Goal: Information Seeking & Learning: Check status

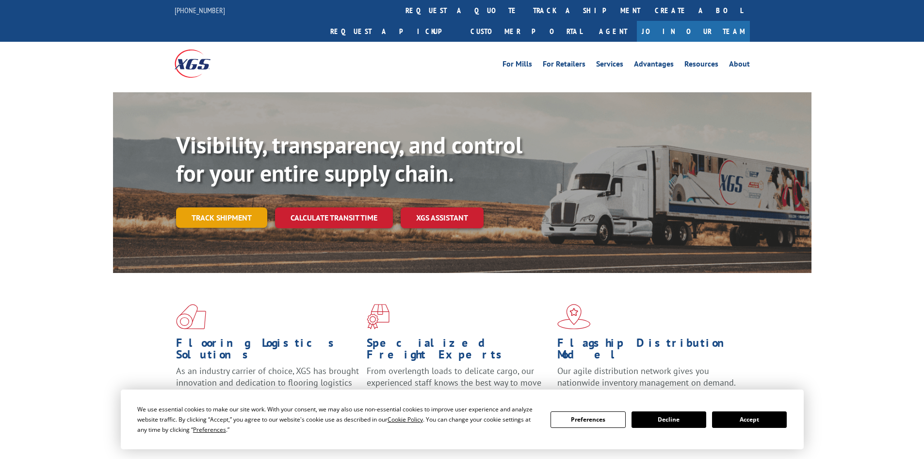
click at [247, 207] on link "Track shipment" at bounding box center [221, 217] width 91 height 20
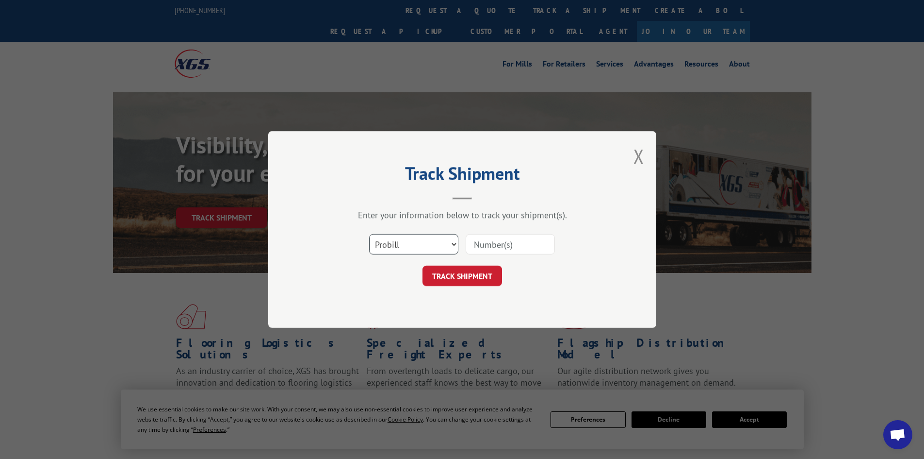
click at [445, 242] on select "Select category... Probill BOL PO" at bounding box center [413, 244] width 89 height 20
select select "po"
click at [369, 234] on select "Select category... Probill BOL PO" at bounding box center [413, 244] width 89 height 20
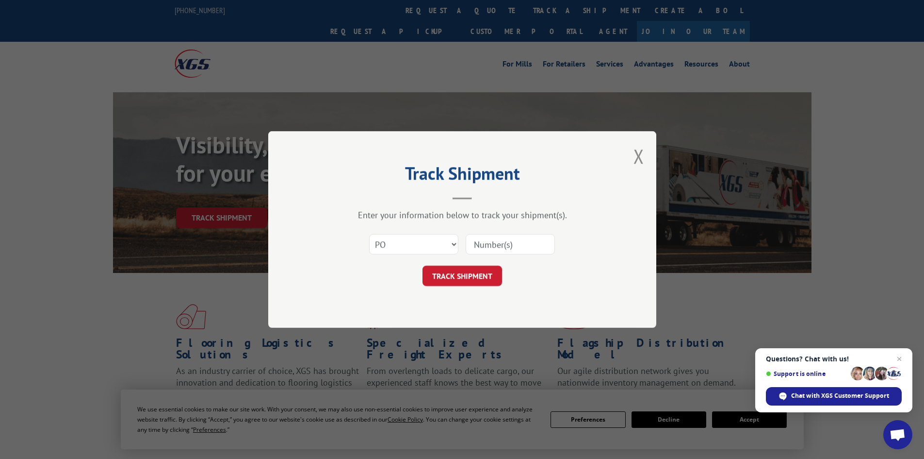
click at [512, 246] on input at bounding box center [510, 244] width 89 height 20
paste input "22538622"
type input "22538622"
click at [465, 275] on button "TRACK SHIPMENT" at bounding box center [463, 275] width 80 height 20
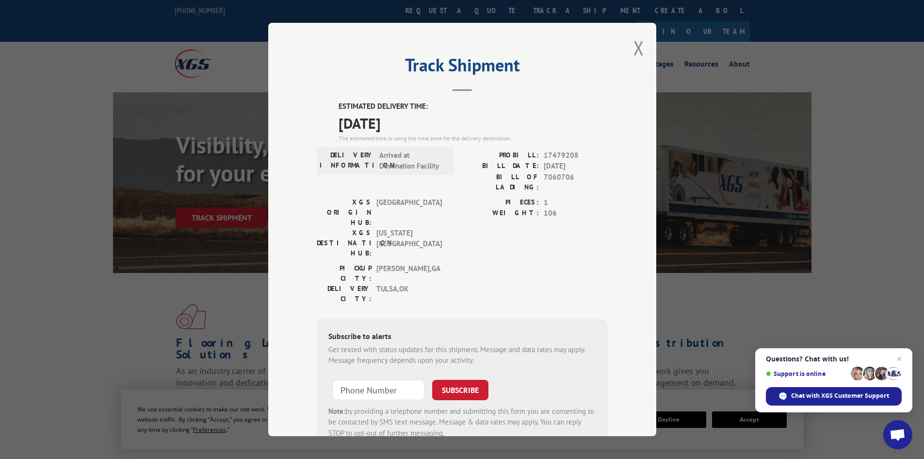
drag, startPoint x: 335, startPoint y: 104, endPoint x: 420, endPoint y: 117, distance: 85.9
click at [420, 117] on div "ESTIMATED DELIVERY TIME: [DATE] The estimated time is using the time zone for t…" at bounding box center [473, 122] width 269 height 42
copy div "ESTIMATED DELIVERY TIME: [DATE]"
click at [637, 45] on button "Close modal" at bounding box center [639, 48] width 11 height 26
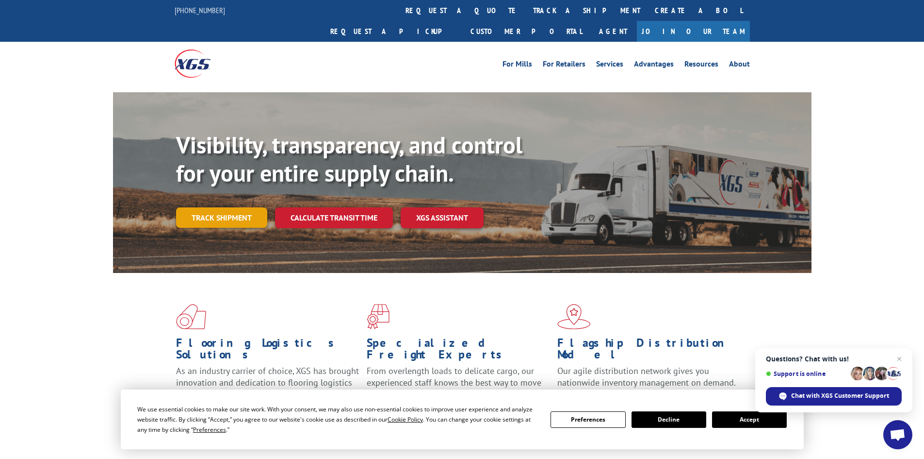
click at [215, 207] on link "Track shipment" at bounding box center [221, 217] width 91 height 20
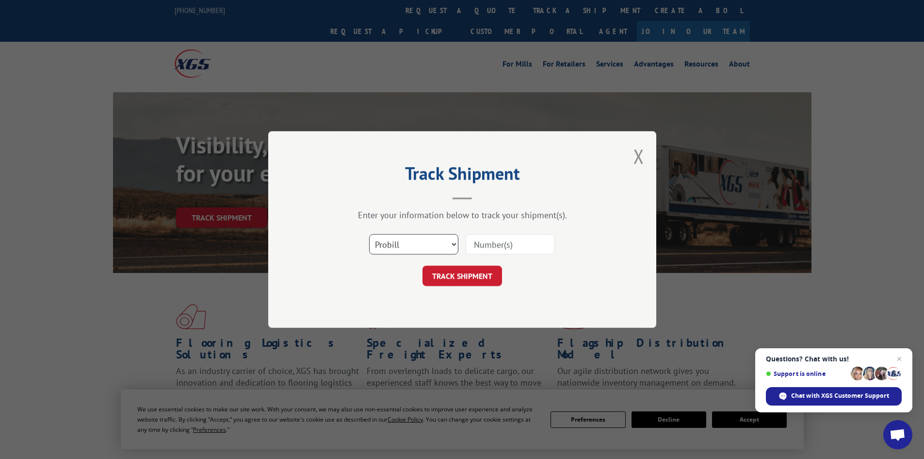
click at [445, 241] on select "Select category... Probill BOL PO" at bounding box center [413, 244] width 89 height 20
select select "po"
click at [369, 234] on select "Select category... Probill BOL PO" at bounding box center [413, 244] width 89 height 20
click at [502, 243] on input at bounding box center [510, 244] width 89 height 20
paste input "22538458"
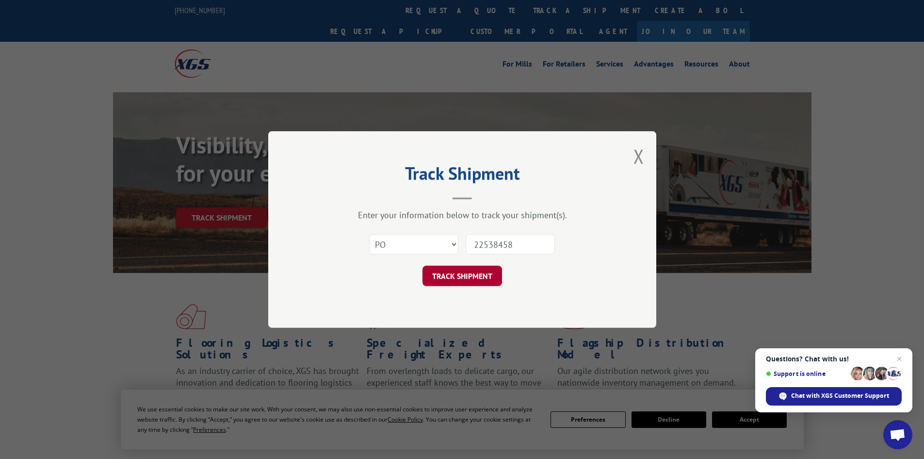
type input "22538458"
click at [473, 274] on button "TRACK SHIPMENT" at bounding box center [463, 275] width 80 height 20
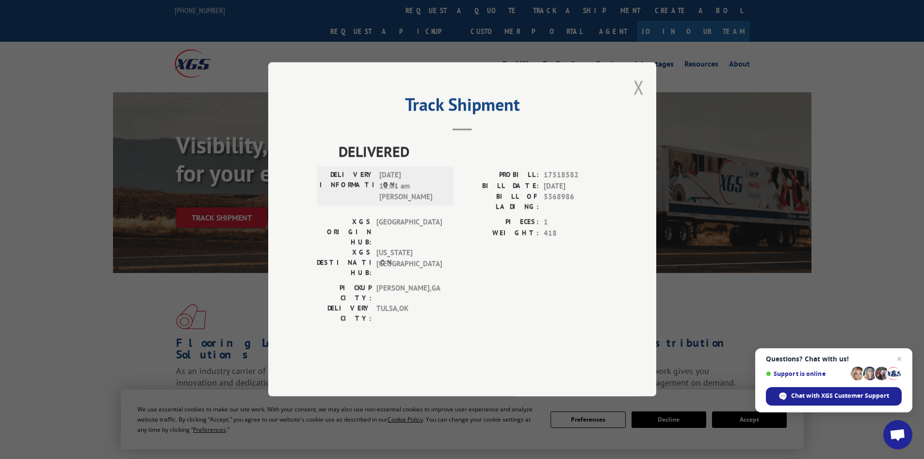
click at [639, 100] on button "Close modal" at bounding box center [639, 87] width 11 height 26
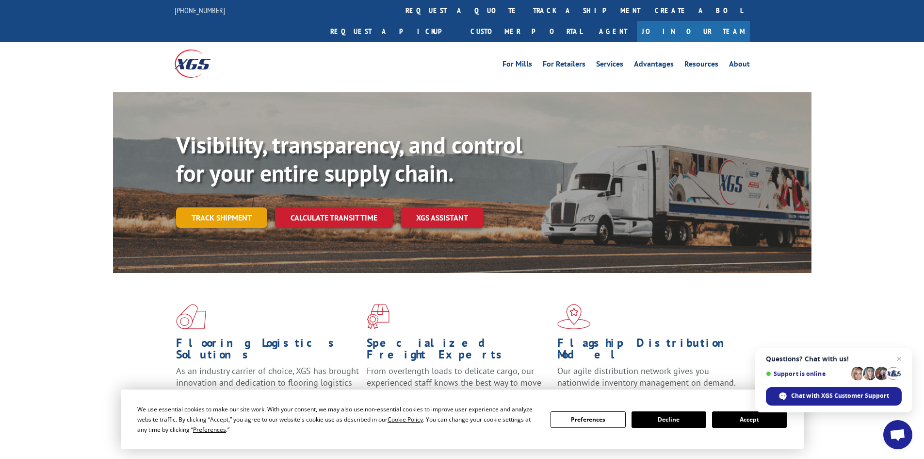
click at [238, 207] on link "Track shipment" at bounding box center [221, 217] width 91 height 20
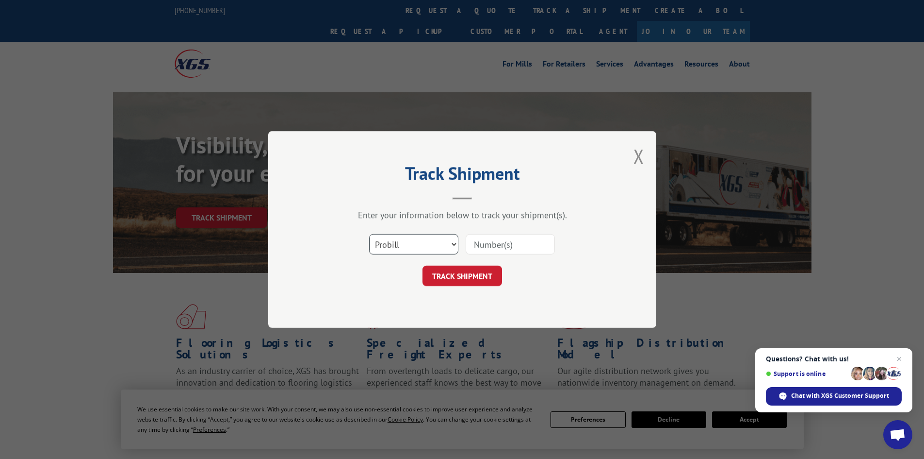
click at [436, 243] on select "Select category... Probill BOL PO" at bounding box center [413, 244] width 89 height 20
select select "po"
click at [369, 234] on select "Select category... Probill BOL PO" at bounding box center [413, 244] width 89 height 20
click at [496, 245] on input at bounding box center [510, 244] width 89 height 20
paste input "22538572"
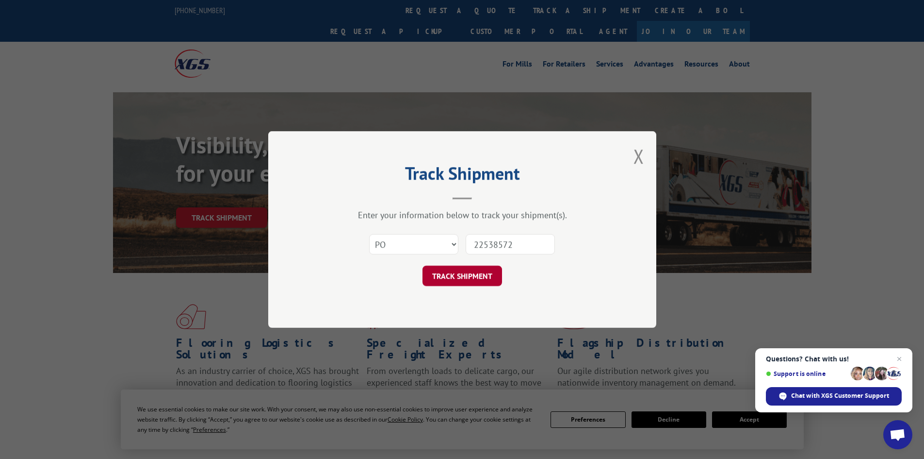
type input "22538572"
click at [467, 277] on button "TRACK SHIPMENT" at bounding box center [463, 275] width 80 height 20
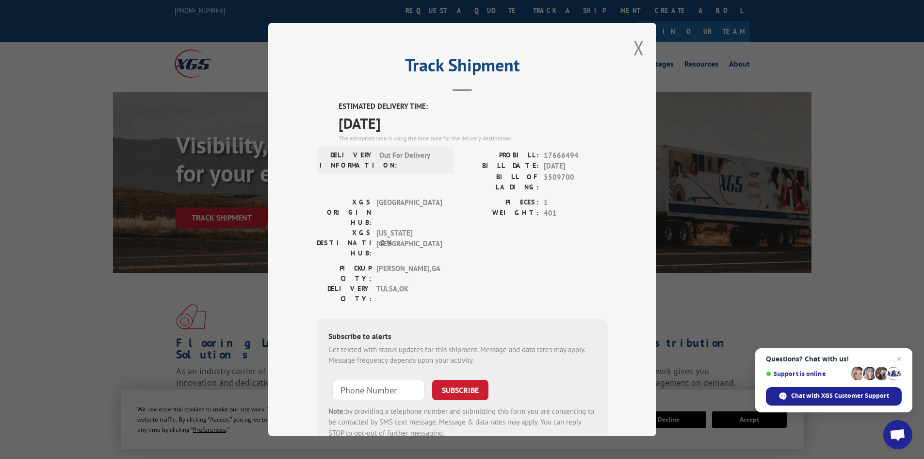
drag, startPoint x: 336, startPoint y: 104, endPoint x: 421, endPoint y: 123, distance: 87.5
click at [421, 123] on div "ESTIMATED DELIVERY TIME: [DATE] The estimated time is using the time zone for t…" at bounding box center [473, 122] width 269 height 42
copy div "ESTIMATED DELIVERY TIME: [DATE]"
click at [635, 47] on button "Close modal" at bounding box center [639, 48] width 11 height 26
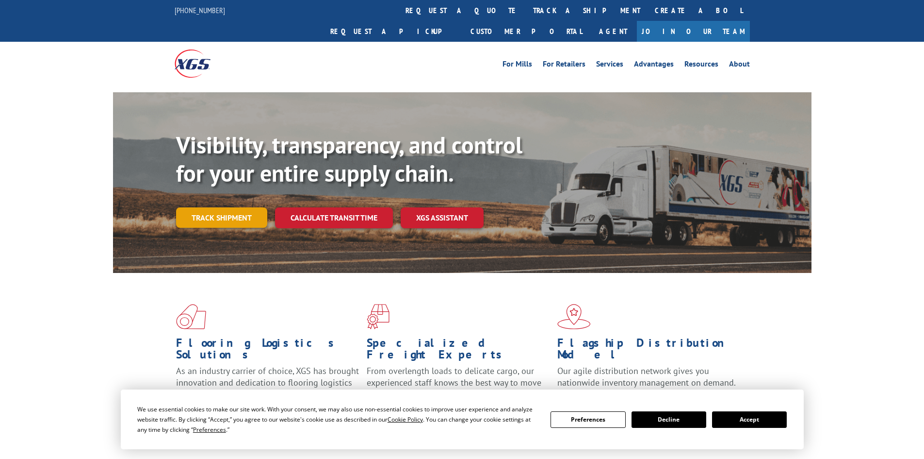
click at [250, 207] on link "Track shipment" at bounding box center [221, 217] width 91 height 20
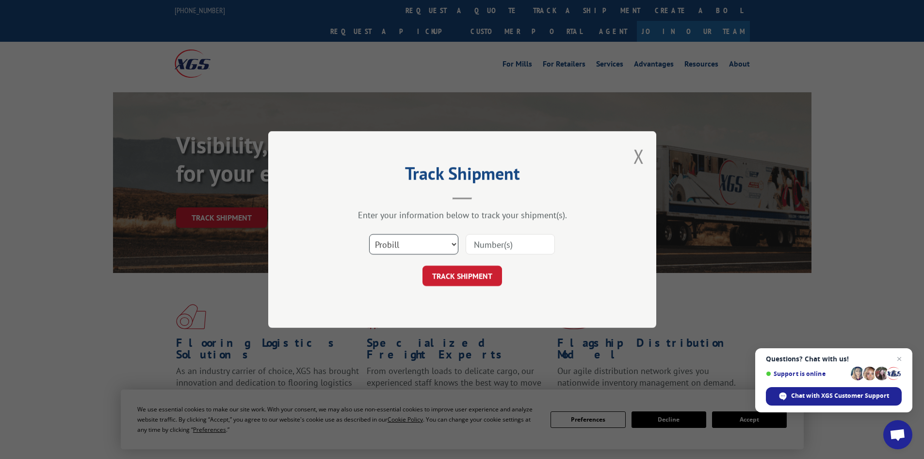
click at [450, 242] on select "Select category... Probill BOL PO" at bounding box center [413, 244] width 89 height 20
select select "po"
click at [369, 234] on select "Select category... Probill BOL PO" at bounding box center [413, 244] width 89 height 20
click at [526, 241] on input at bounding box center [510, 244] width 89 height 20
paste input "22538605"
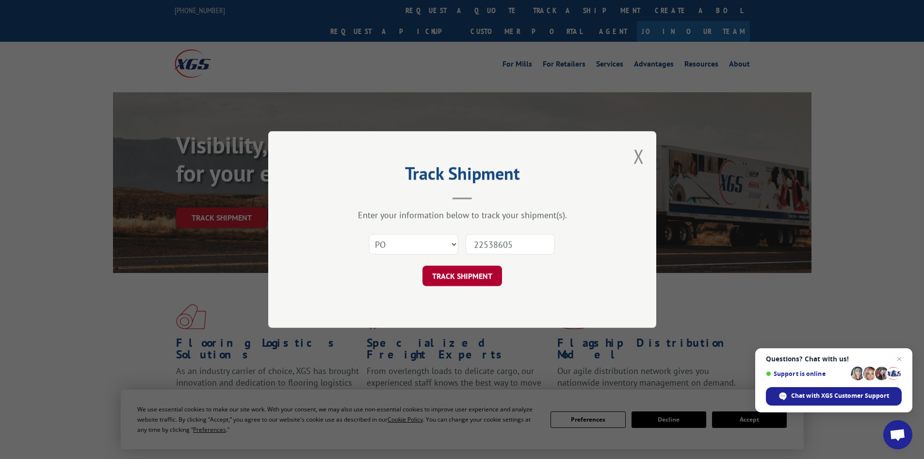
type input "22538605"
click at [474, 275] on button "TRACK SHIPMENT" at bounding box center [463, 275] width 80 height 20
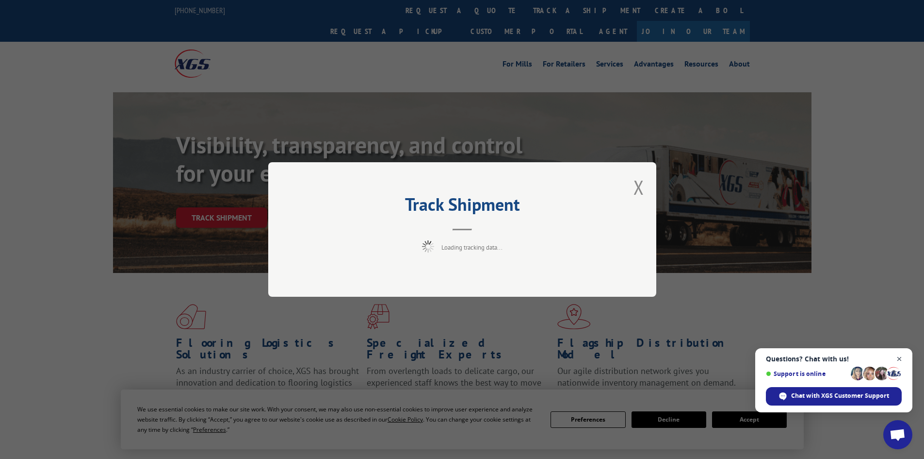
click at [897, 359] on span "Close chat" at bounding box center [900, 359] width 12 height 12
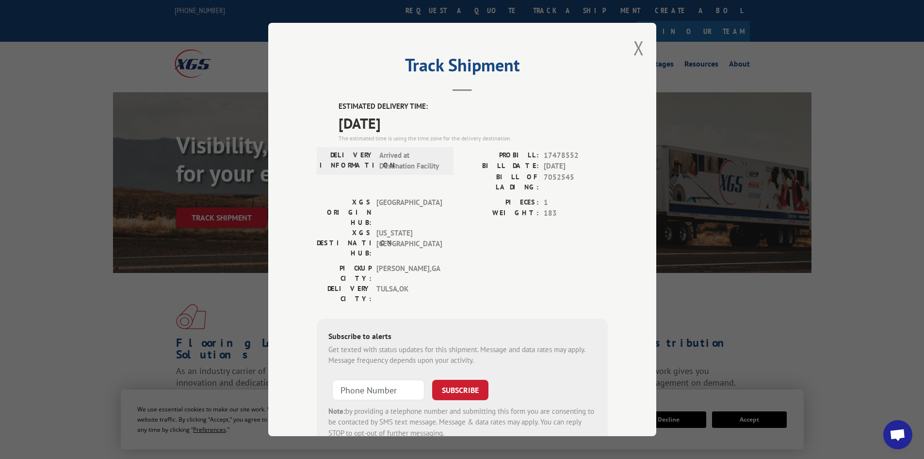
drag, startPoint x: 335, startPoint y: 105, endPoint x: 439, endPoint y: 125, distance: 106.3
click at [439, 125] on div "ESTIMATED DELIVERY TIME: 10/08/2025 The estimated time is using the time zone f…" at bounding box center [473, 122] width 269 height 42
copy div "ESTIMATED DELIVERY TIME: 10/08/2025"
click at [637, 47] on button "Close modal" at bounding box center [639, 48] width 11 height 26
